Goal: Information Seeking & Learning: Learn about a topic

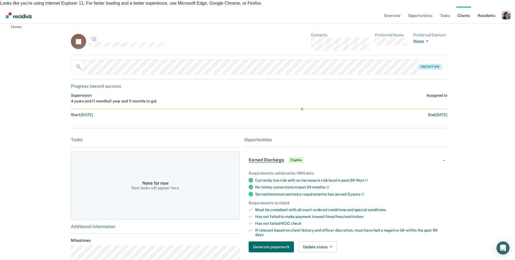
scroll to position [78, 0]
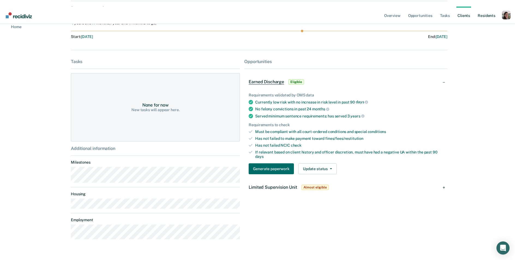
click at [481, 9] on link "Resident s" at bounding box center [487, 15] width 20 height 17
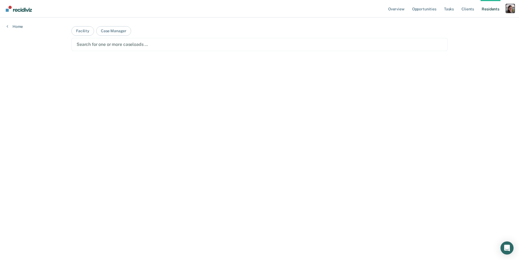
click at [507, 10] on div "Profile dropdown button" at bounding box center [510, 8] width 9 height 9
click at [487, 21] on link "Profile" at bounding box center [487, 22] width 46 height 5
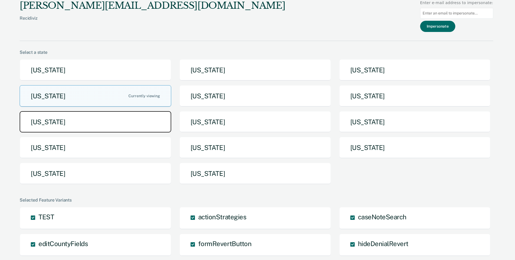
click at [108, 118] on button "[US_STATE]" at bounding box center [96, 122] width 152 height 22
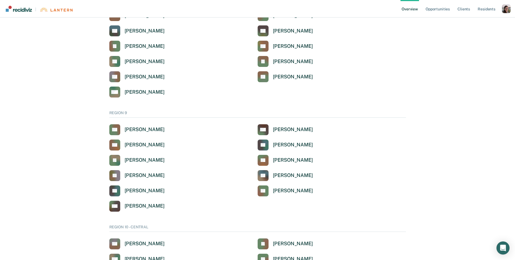
scroll to position [780, 0]
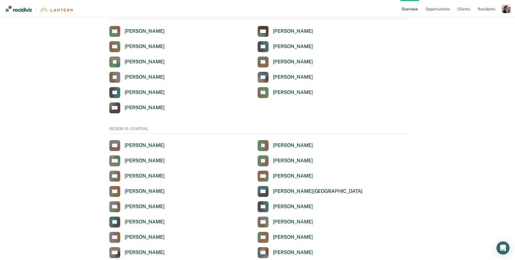
click at [58, 46] on div "Select a supervisor to view their overview REGION 1 JK [PERSON_NAME] SS [PERSON…" at bounding box center [258, 62] width 502 height 1637
click at [339, 104] on div "DB [PERSON_NAME] MB [PERSON_NAME] CD Chance [PERSON_NAME] [PERSON_NAME] [PERSON…" at bounding box center [257, 69] width 297 height 87
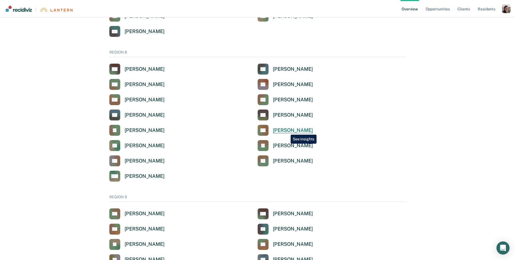
click at [287, 130] on div "[PERSON_NAME]" at bounding box center [293, 130] width 40 height 6
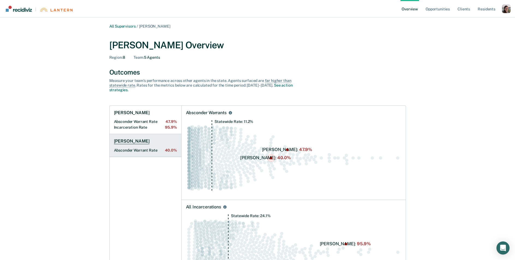
click at [155, 138] on link "[PERSON_NAME] Absconder Warrant Rate 40.0%" at bounding box center [146, 145] width 72 height 23
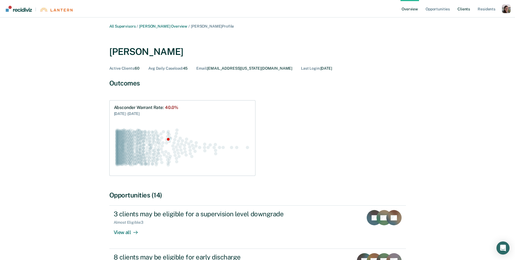
click at [467, 11] on link "Client s" at bounding box center [463, 8] width 15 height 17
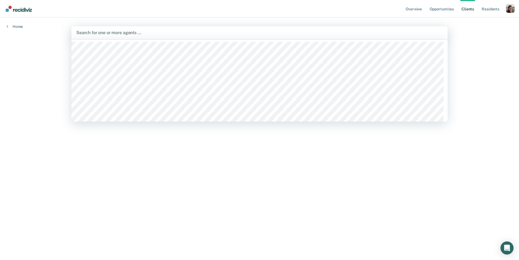
click at [216, 35] on div at bounding box center [259, 32] width 366 height 6
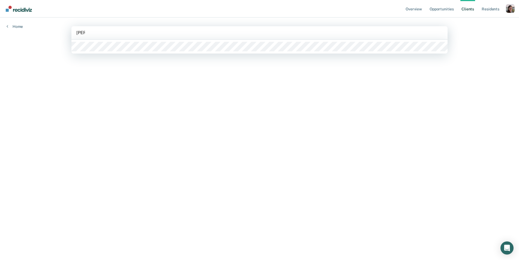
type input "[PERSON_NAME]"
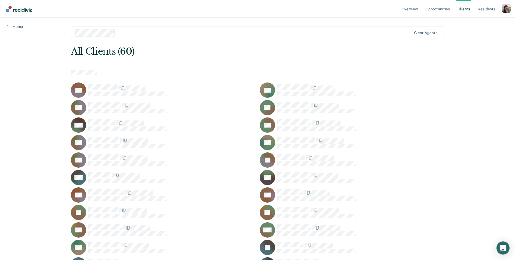
click at [221, 51] on div "All Clients (60)" at bounding box center [220, 51] width 299 height 11
drag, startPoint x: 43, startPoint y: 58, endPoint x: 45, endPoint y: 58, distance: 2.7
